Goal: Transaction & Acquisition: Purchase product/service

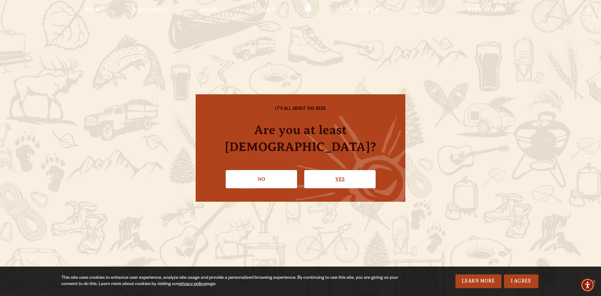
click at [336, 171] on link "Yes" at bounding box center [339, 179] width 71 height 18
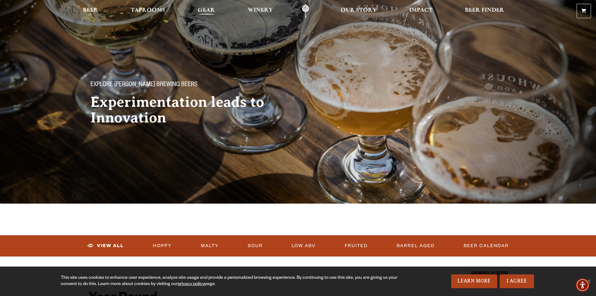
click at [204, 10] on span "Gear" at bounding box center [206, 10] width 17 height 5
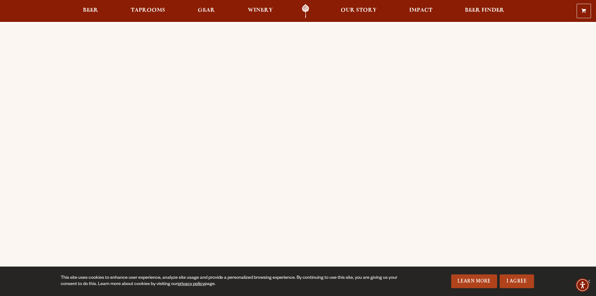
click at [30, 99] on div "Order Online Order [PERSON_NAME] beer or OBC Wine online for delivery or pick-u…" at bounding box center [298, 247] width 596 height 449
click at [90, 12] on span "Beer" at bounding box center [90, 10] width 15 height 5
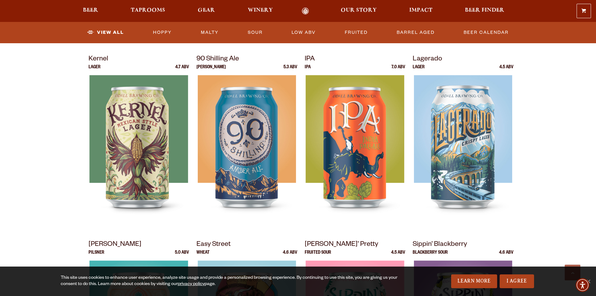
scroll to position [250, 0]
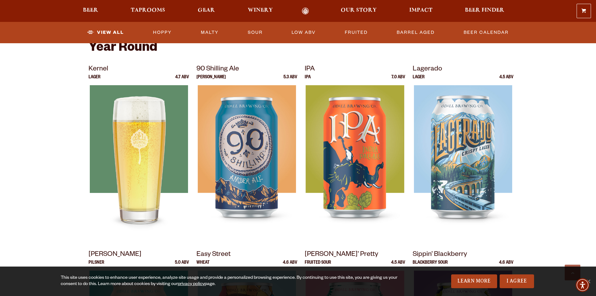
click at [158, 127] on img at bounding box center [138, 163] width 98 height 156
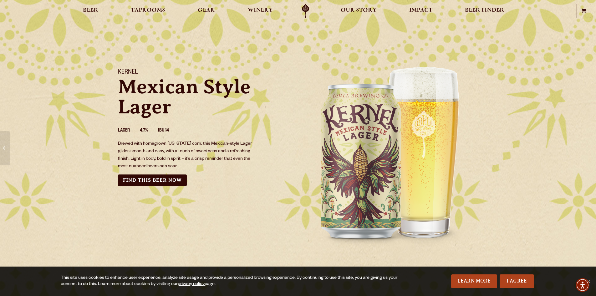
click at [150, 180] on link "Find this Beer Now" at bounding box center [152, 180] width 69 height 12
